Goal: Task Accomplishment & Management: Manage account settings

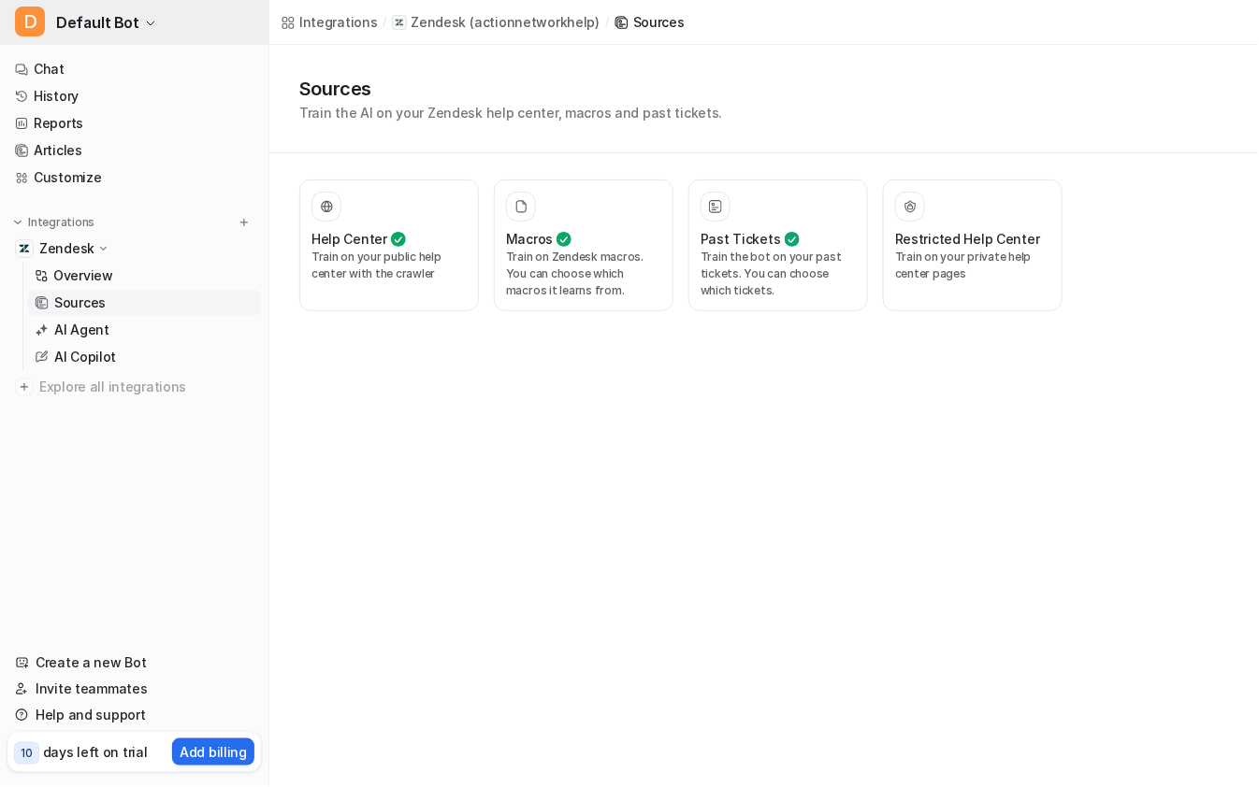
click at [109, 22] on span "Default Bot" at bounding box center [97, 22] width 83 height 26
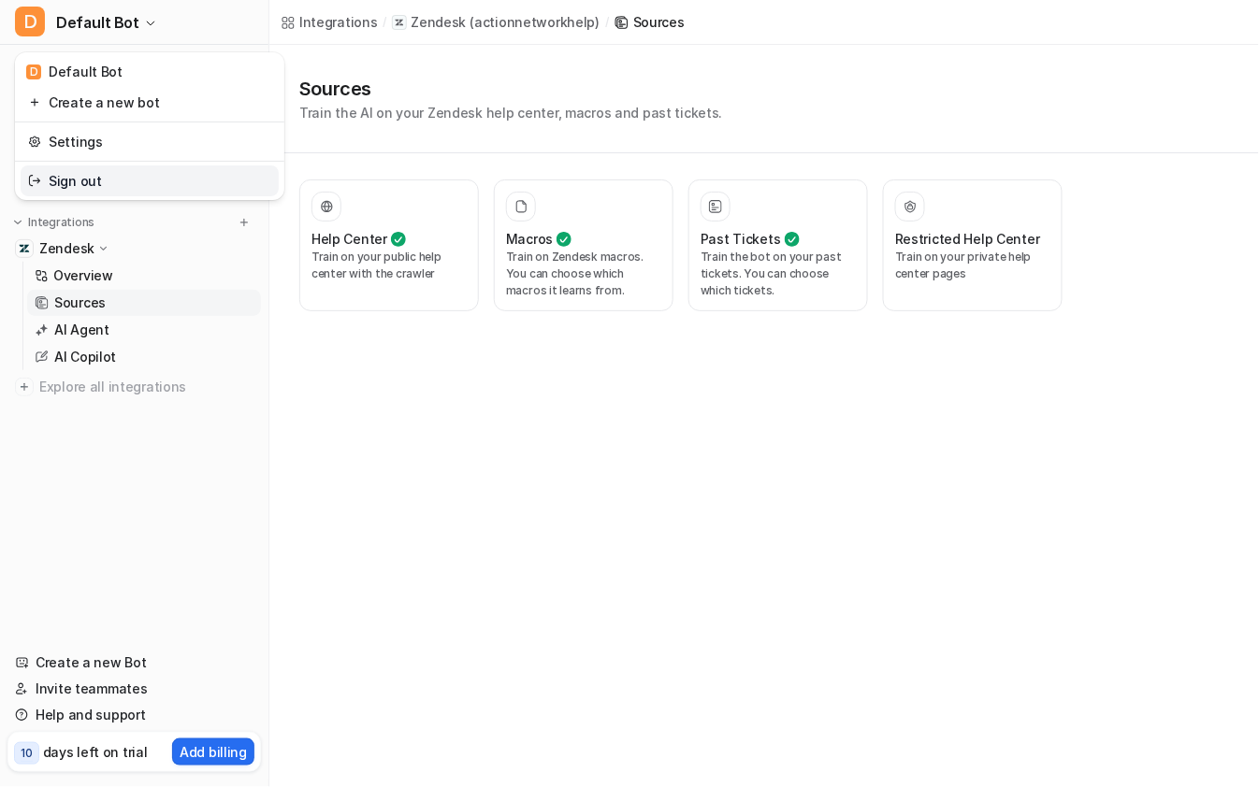
click at [111, 170] on link "Sign out" at bounding box center [150, 180] width 258 height 31
